Goal: Task Accomplishment & Management: Manage account settings

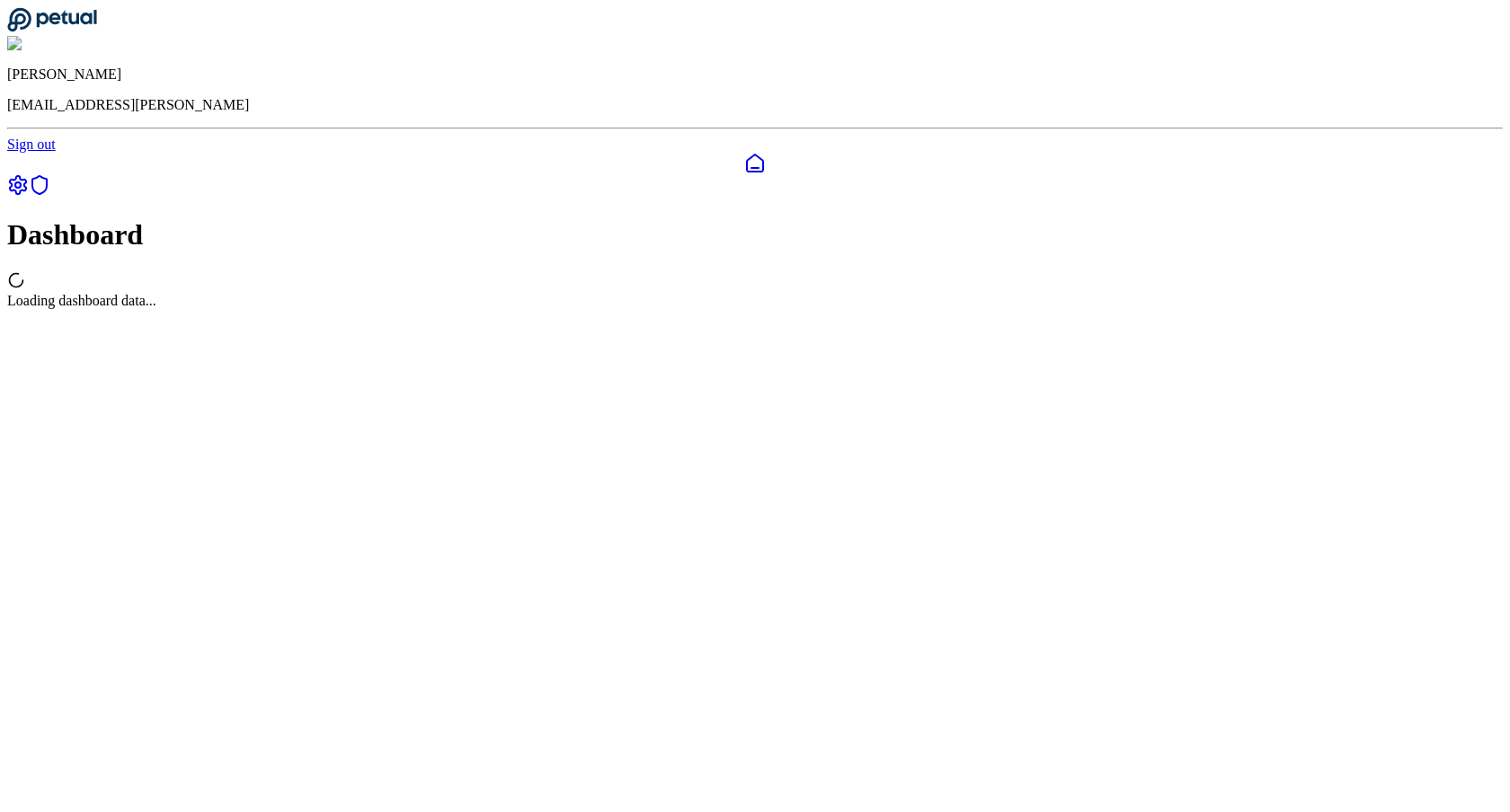
click at [29, 174] on icon at bounding box center [18, 184] width 21 height 21
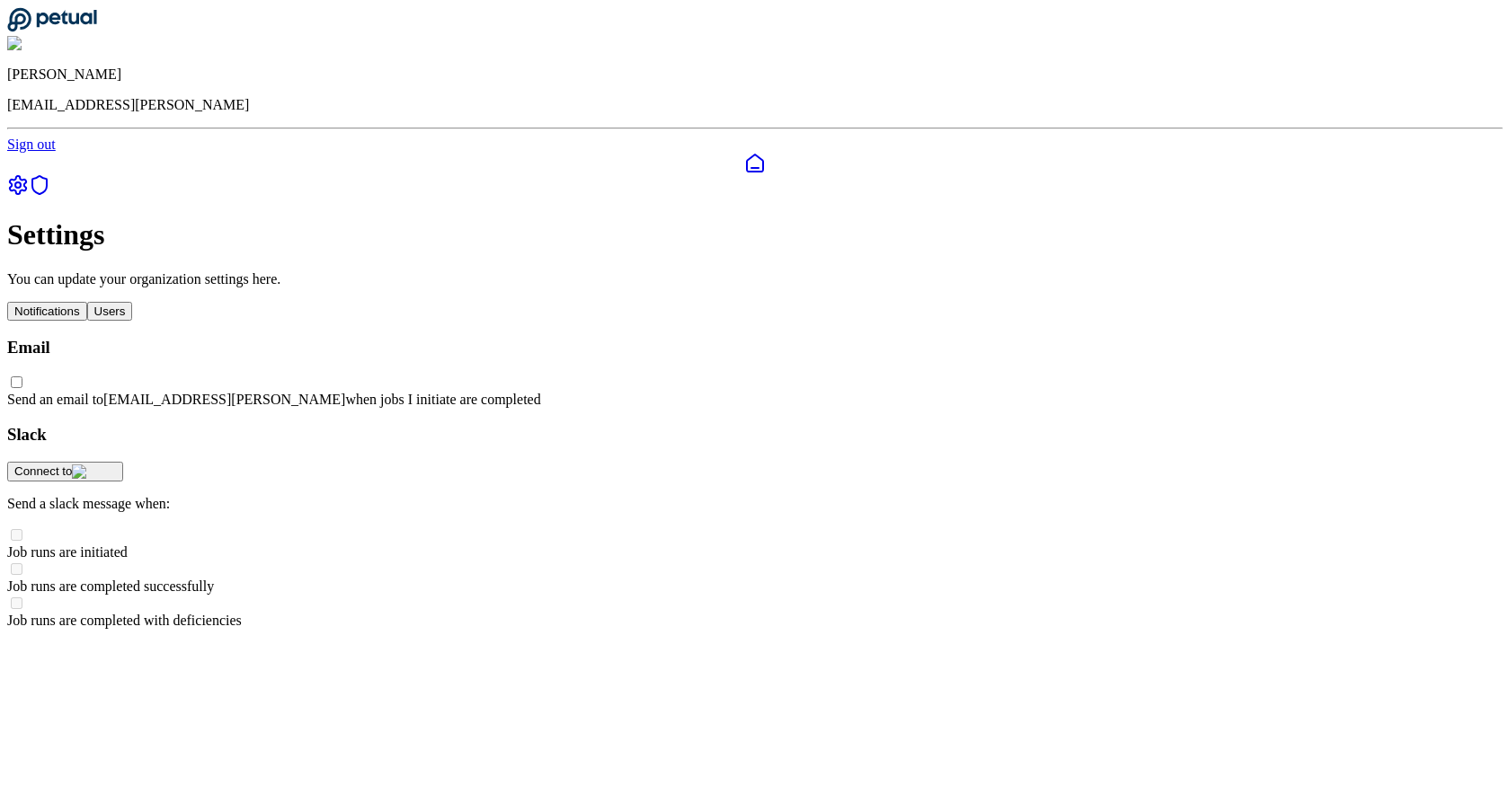
click at [116, 464] on div "Connect to" at bounding box center [66, 472] width 102 height 15
click at [116, 464] on img at bounding box center [95, 472] width 44 height 15
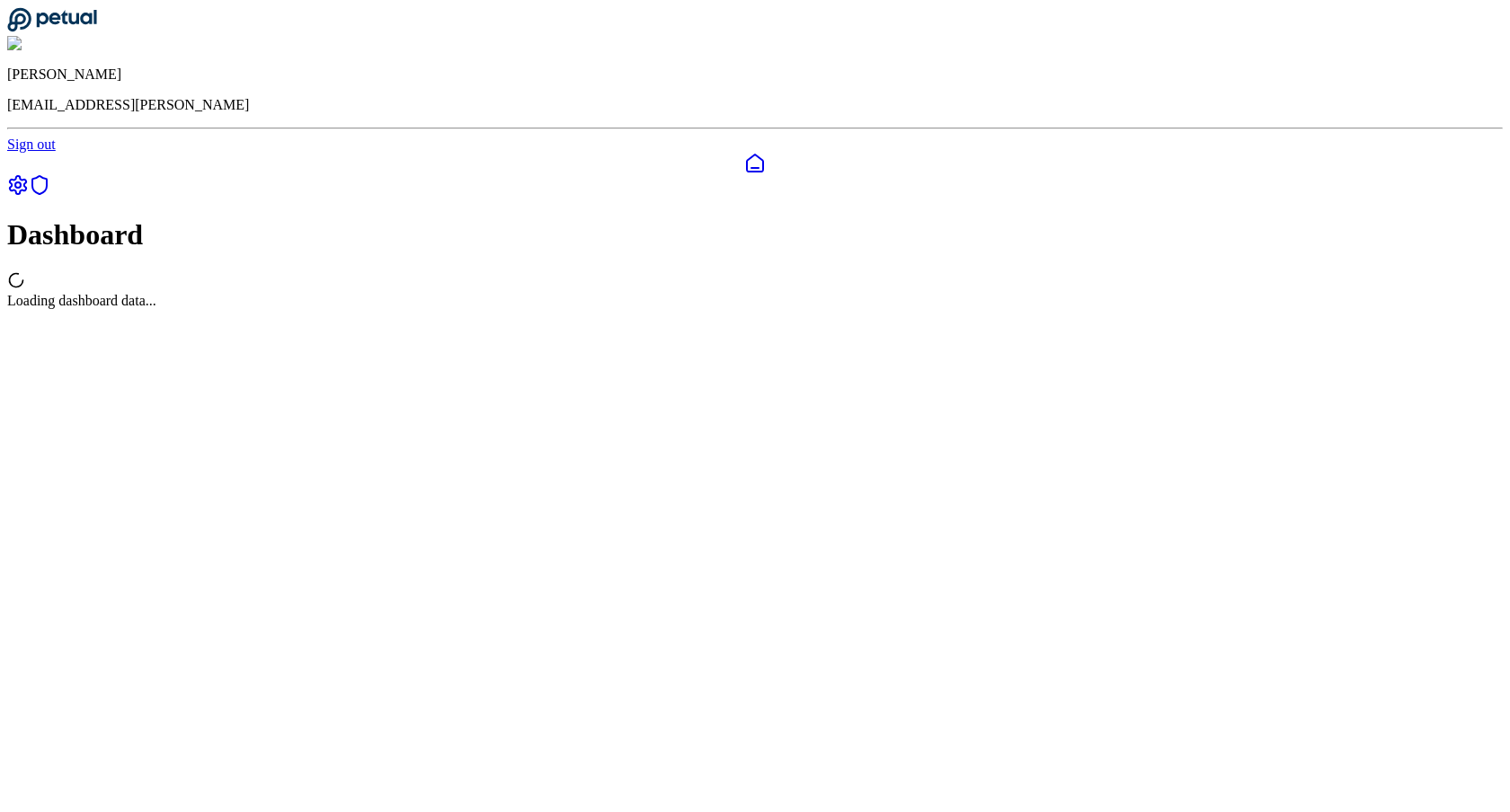
click at [29, 184] on link at bounding box center [18, 191] width 21 height 15
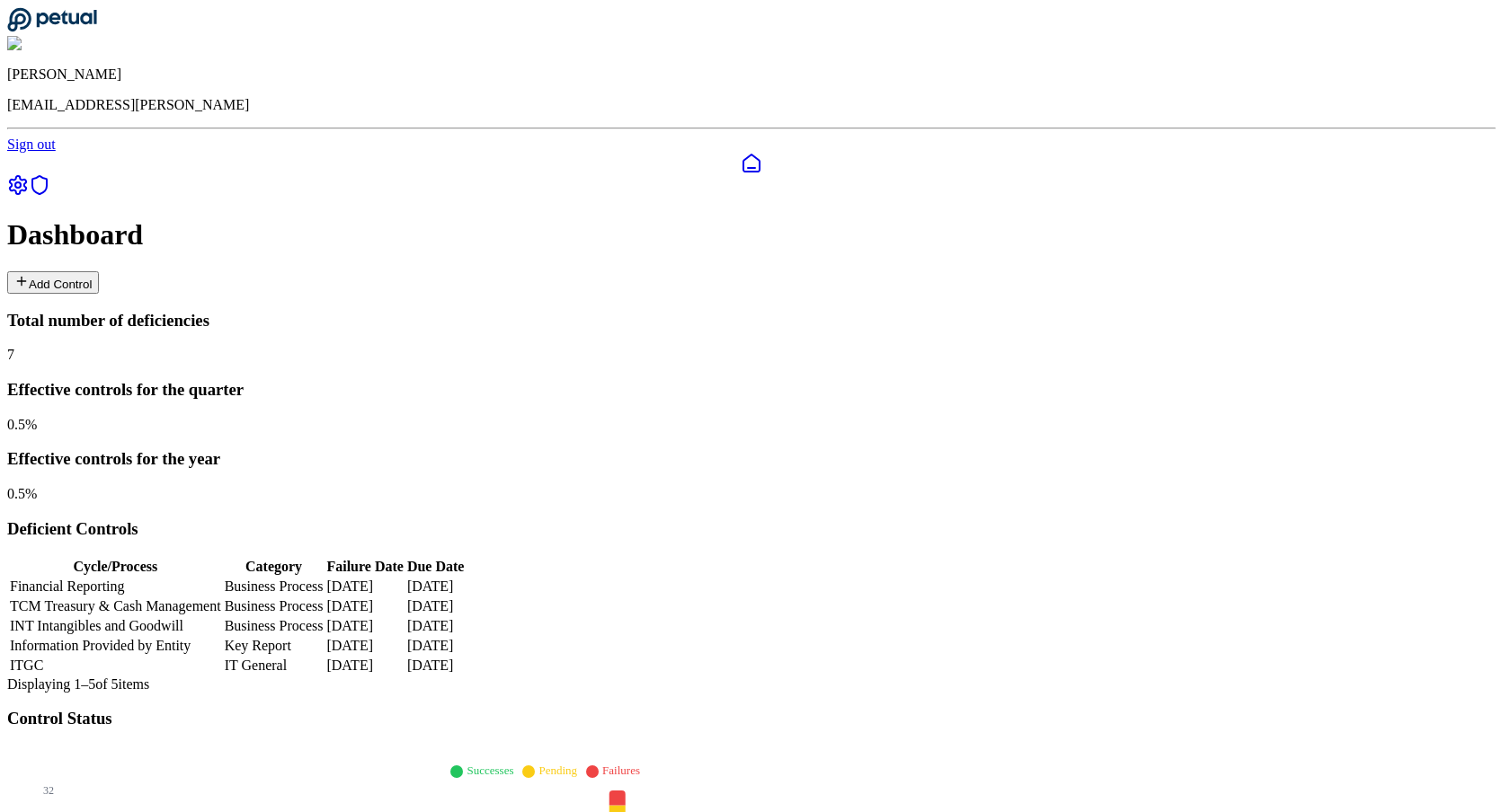
click at [25, 176] on icon at bounding box center [18, 184] width 16 height 18
click at [27, 174] on icon at bounding box center [18, 184] width 21 height 21
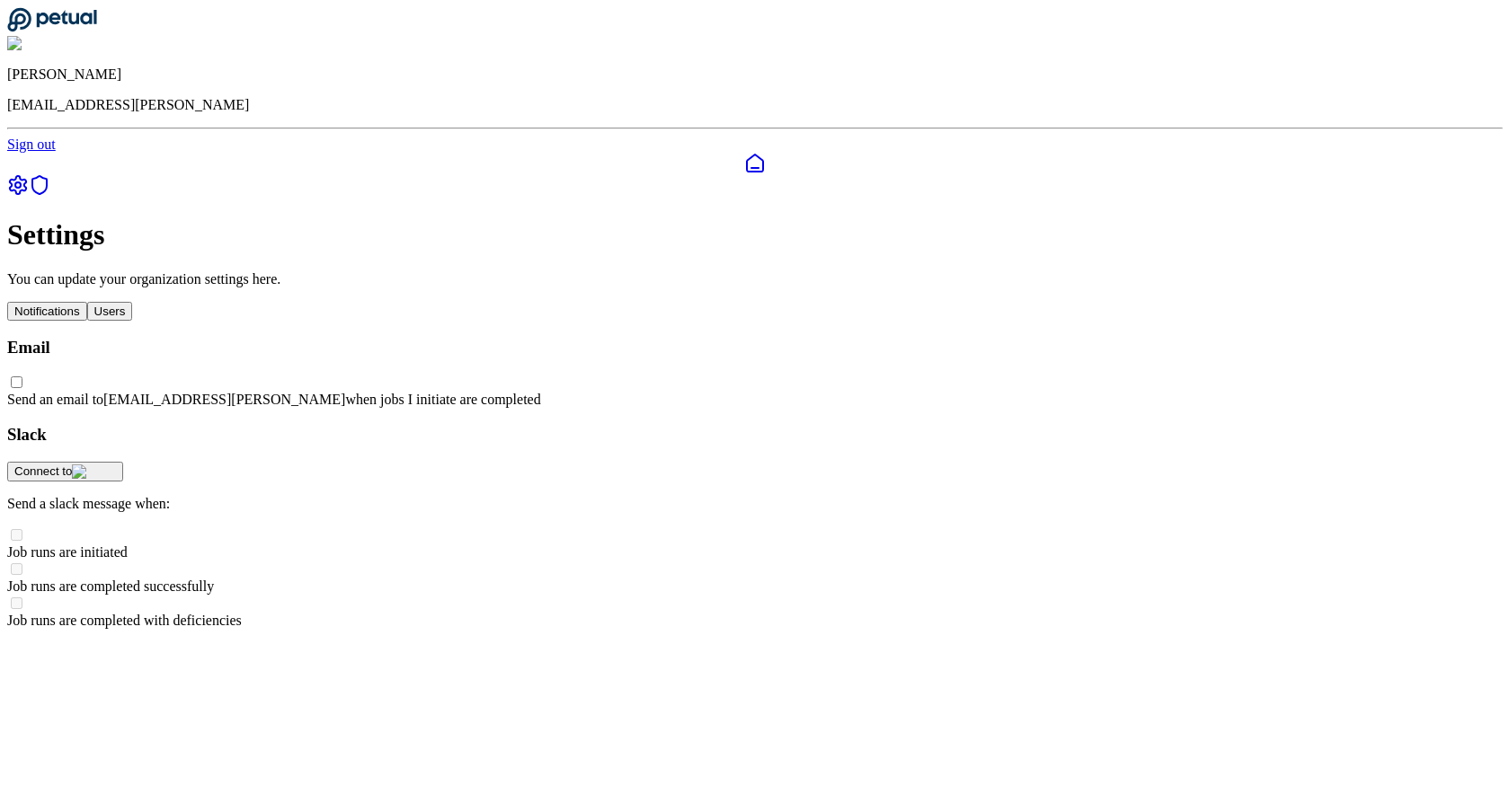
click at [116, 464] on div "Connect to" at bounding box center [66, 472] width 102 height 15
